Goal: Information Seeking & Learning: Check status

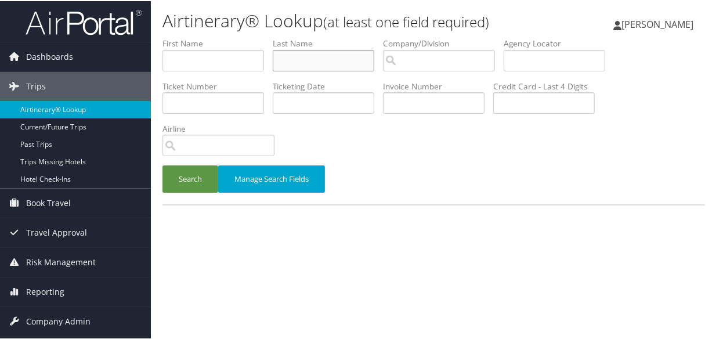
click at [335, 59] on input "text" at bounding box center [324, 59] width 102 height 21
type input "crepps"
click at [162, 164] on button "Search" at bounding box center [190, 177] width 56 height 27
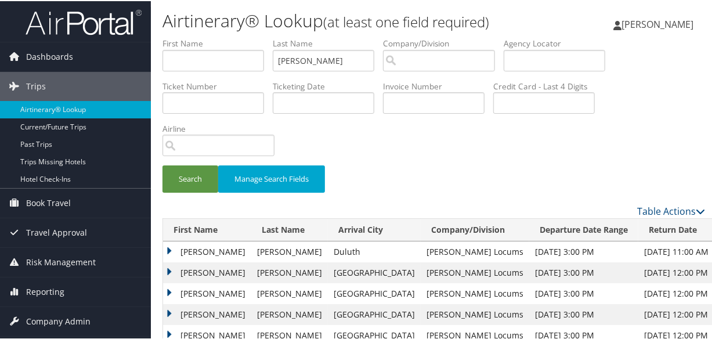
scroll to position [158, 0]
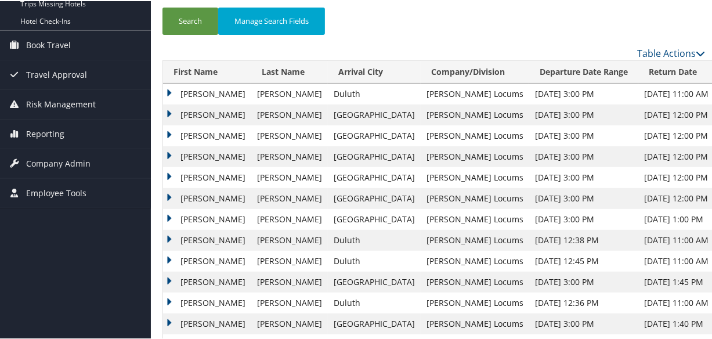
click at [170, 154] on td "Joseph" at bounding box center [207, 155] width 88 height 21
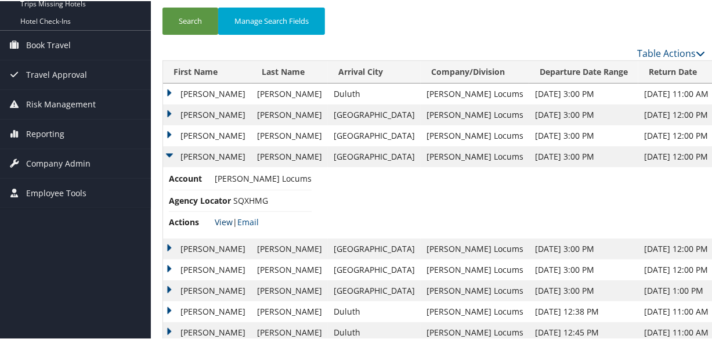
click at [219, 220] on link "View" at bounding box center [224, 220] width 18 height 11
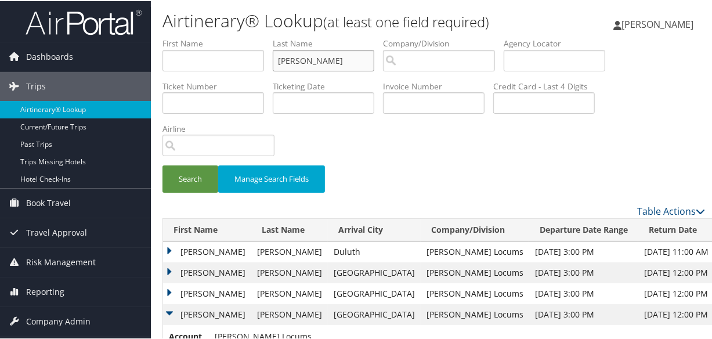
click at [331, 58] on input "crepps" at bounding box center [324, 59] width 102 height 21
drag, startPoint x: 308, startPoint y: 59, endPoint x: 241, endPoint y: 66, distance: 66.5
click at [241, 37] on ul "First Name Last Name crepps Departure City Arrival City Company/Division Airpor…" at bounding box center [433, 37] width 543 height 0
type input "altamirano"
click at [162, 164] on button "Search" at bounding box center [190, 177] width 56 height 27
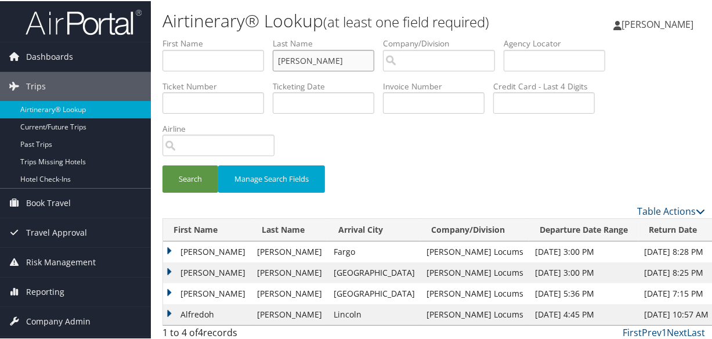
scroll to position [26, 0]
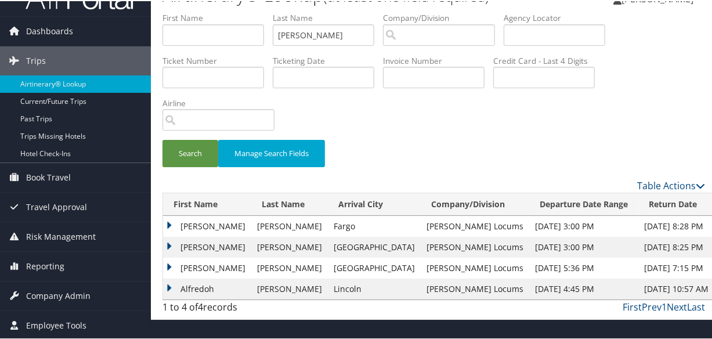
click at [168, 223] on td "Alfredo" at bounding box center [207, 225] width 88 height 21
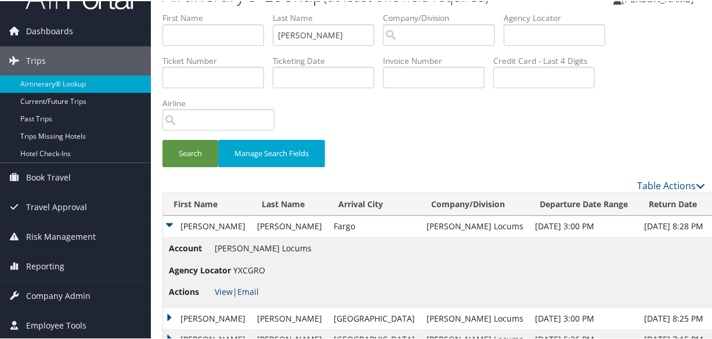
scroll to position [75, 0]
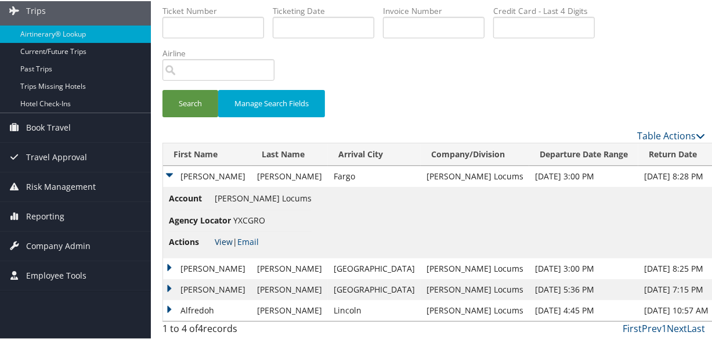
click at [220, 240] on link "View" at bounding box center [224, 240] width 18 height 11
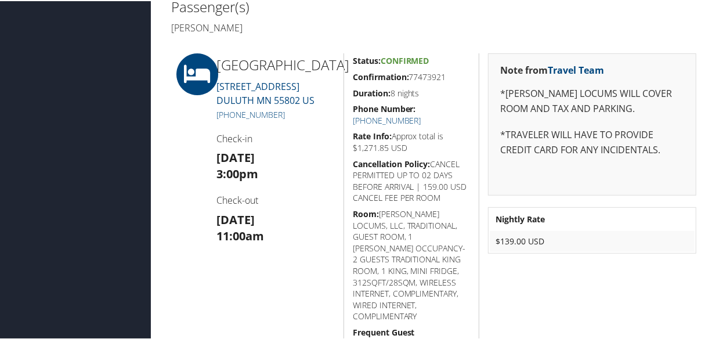
scroll to position [369, 0]
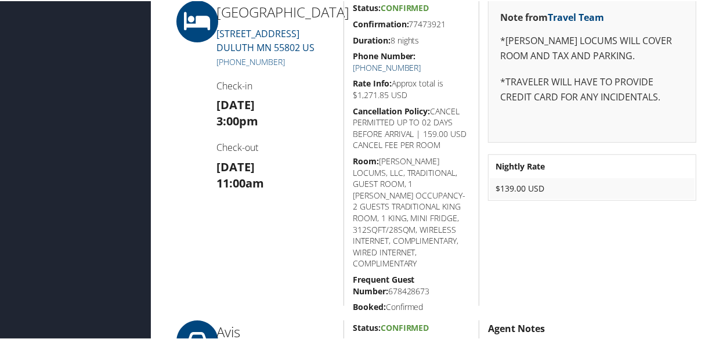
click at [421, 61] on link "[PHONE_NUMBER]" at bounding box center [387, 66] width 68 height 11
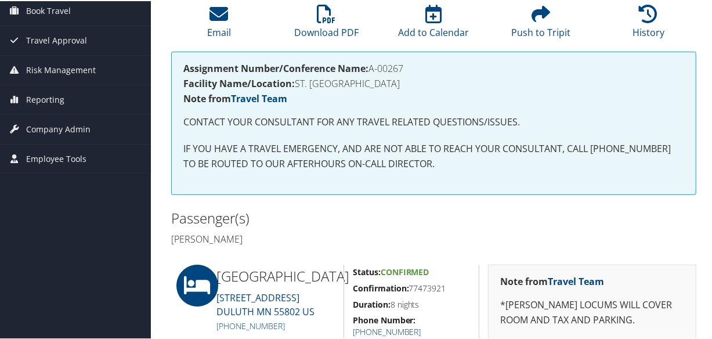
scroll to position [263, 0]
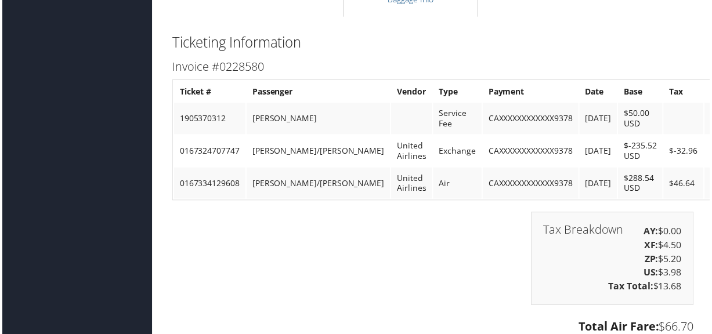
scroll to position [1705, 0]
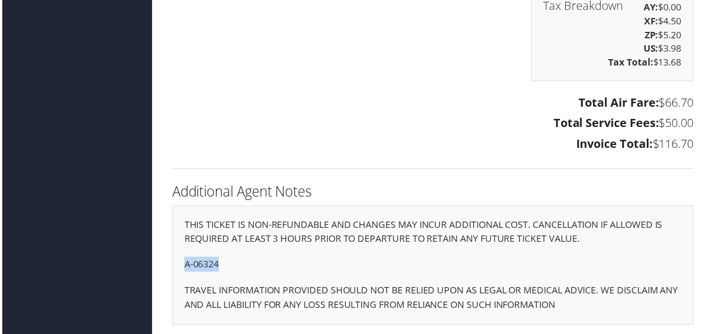
drag, startPoint x: 226, startPoint y: 262, endPoint x: 158, endPoint y: 262, distance: 67.9
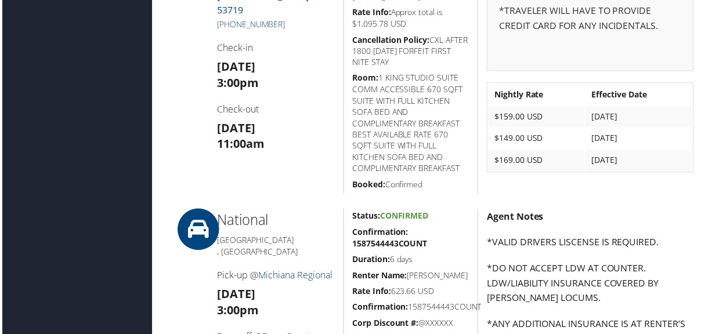
scroll to position [0, 0]
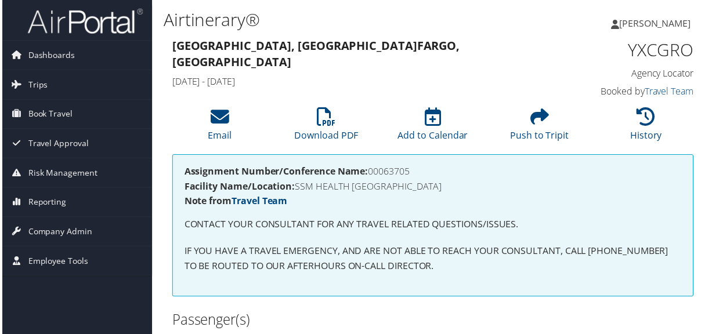
drag, startPoint x: 418, startPoint y: 171, endPoint x: 371, endPoint y: 174, distance: 46.5
click at [371, 174] on h4 "Assignment Number/Conference Name: 00063705" at bounding box center [433, 172] width 501 height 9
copy h4 "00063705"
